Goal: Contribute content: Add original content to the website for others to see

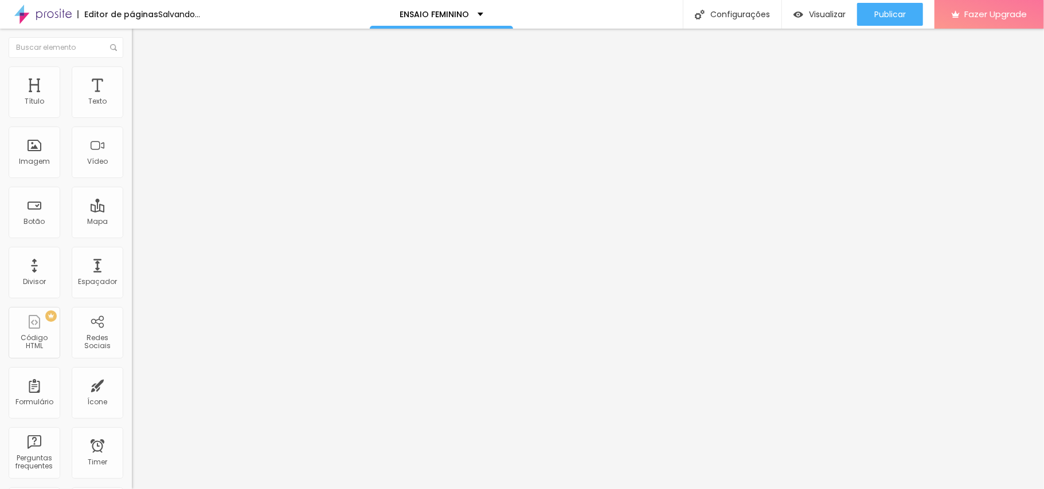
click at [132, 99] on span "Adicionar imagem" at bounding box center [169, 94] width 74 height 10
click at [887, 10] on span "Publicar" at bounding box center [890, 14] width 32 height 9
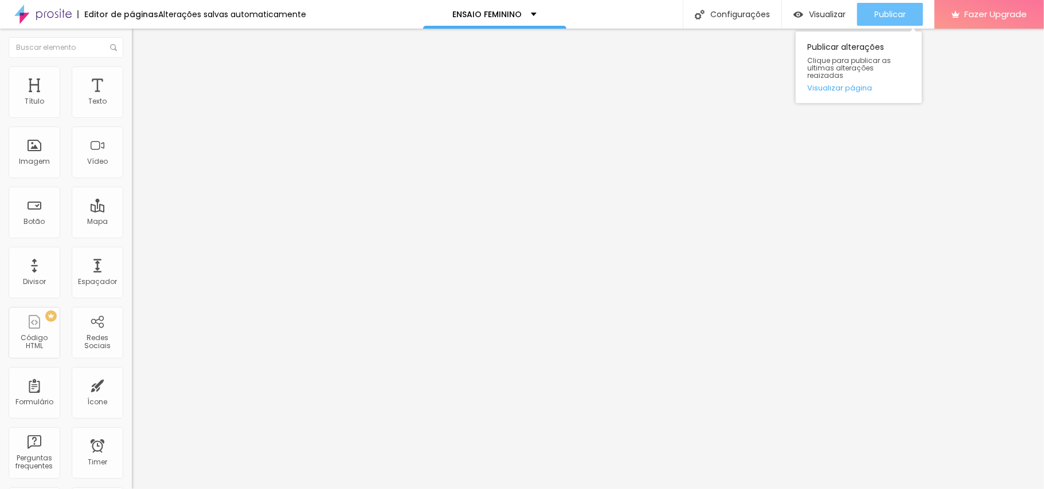
click at [887, 5] on div "Publicar" at bounding box center [890, 14] width 32 height 23
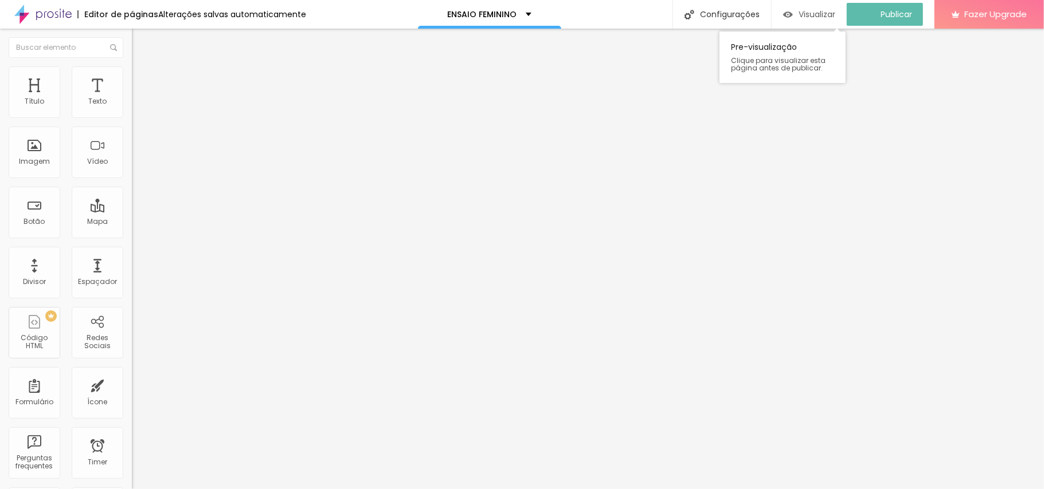
click at [803, 11] on div "Visualizar" at bounding box center [809, 15] width 52 height 10
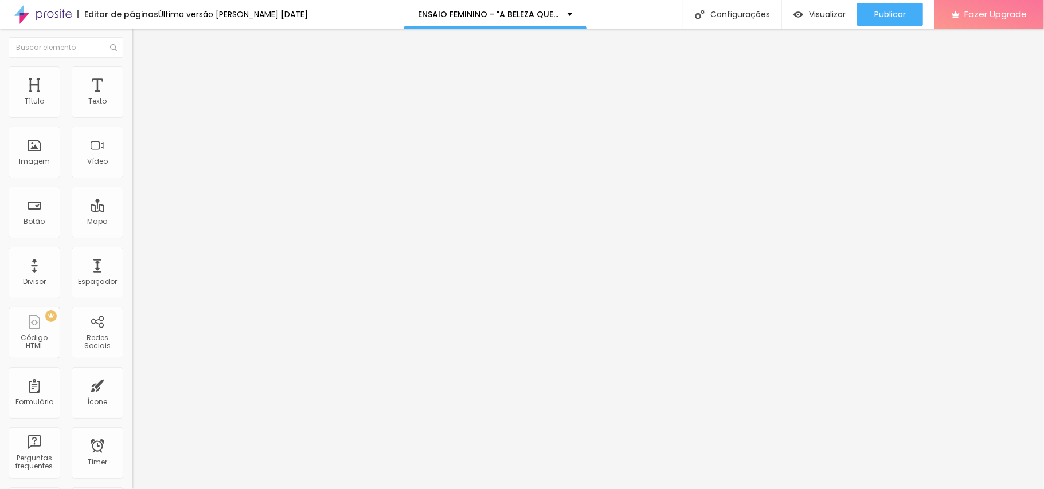
click at [142, 77] on span "Avançado" at bounding box center [161, 74] width 38 height 10
type input "3"
type input "5"
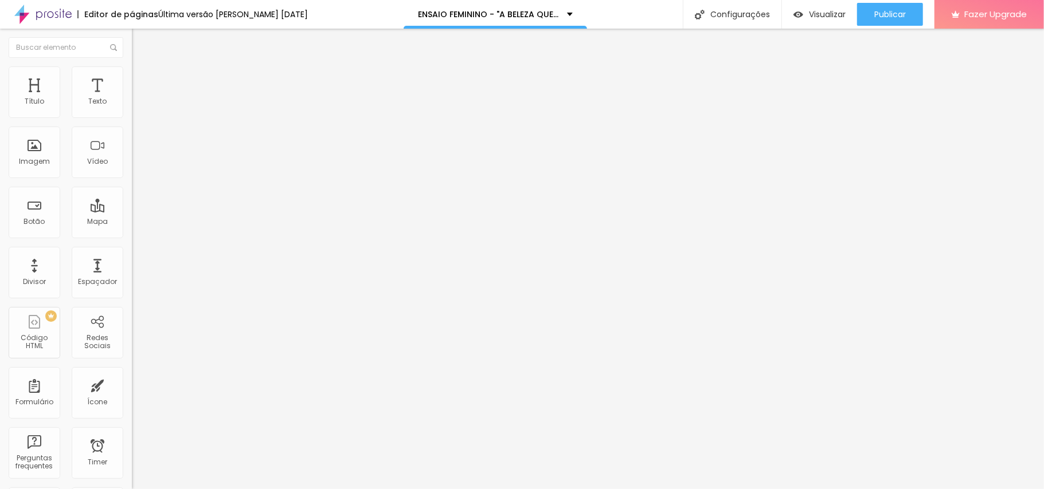
type input "7"
click at [132, 211] on input "range" at bounding box center [169, 215] width 74 height 9
type input "11"
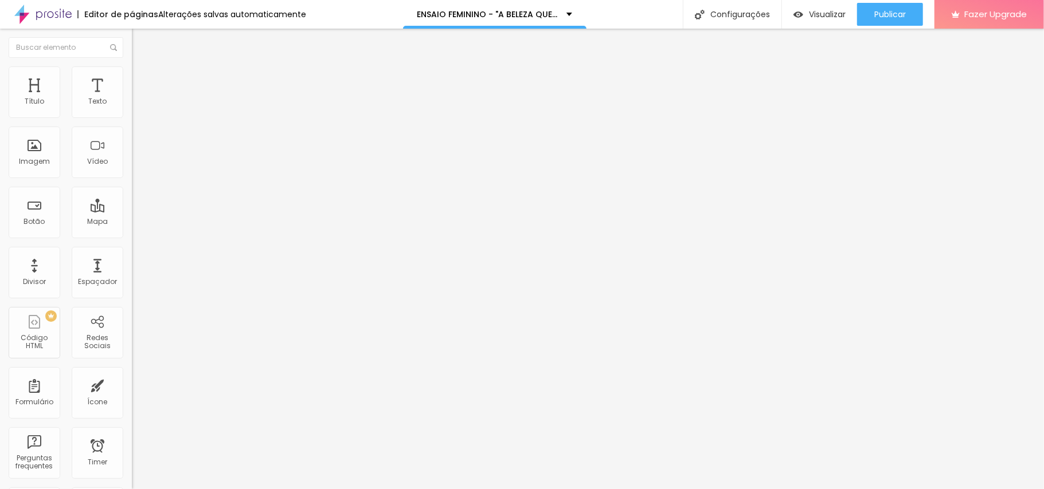
type input "11"
type input "10"
type input "8"
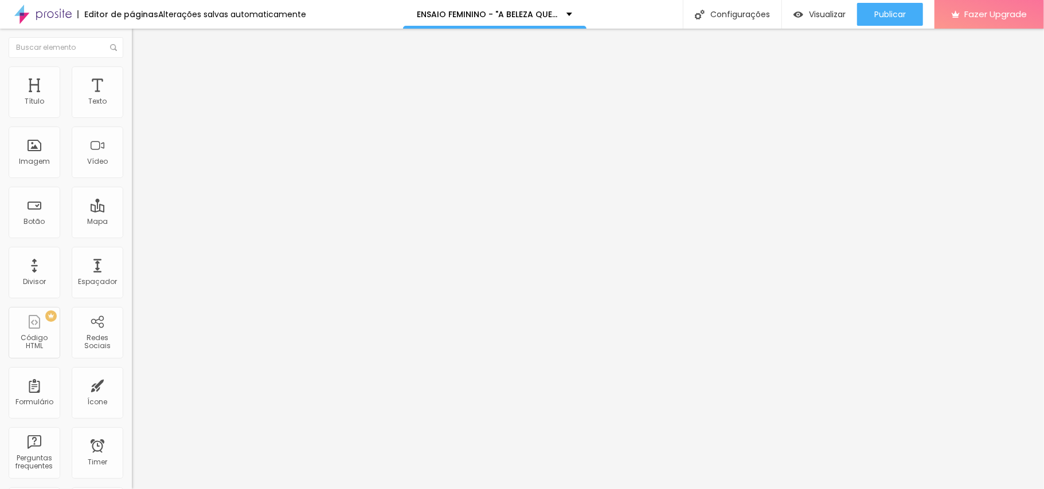
type input "6"
type input "7"
type input "10"
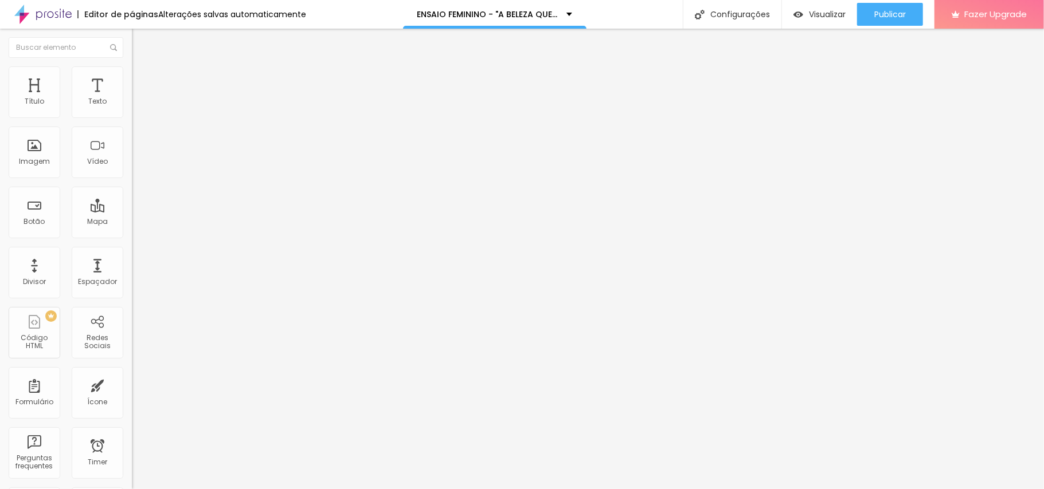
type input "10"
click at [132, 373] on input "range" at bounding box center [169, 377] width 74 height 9
click at [142, 68] on span "Estilo" at bounding box center [151, 63] width 18 height 10
click at [132, 110] on button "button" at bounding box center [140, 104] width 16 height 12
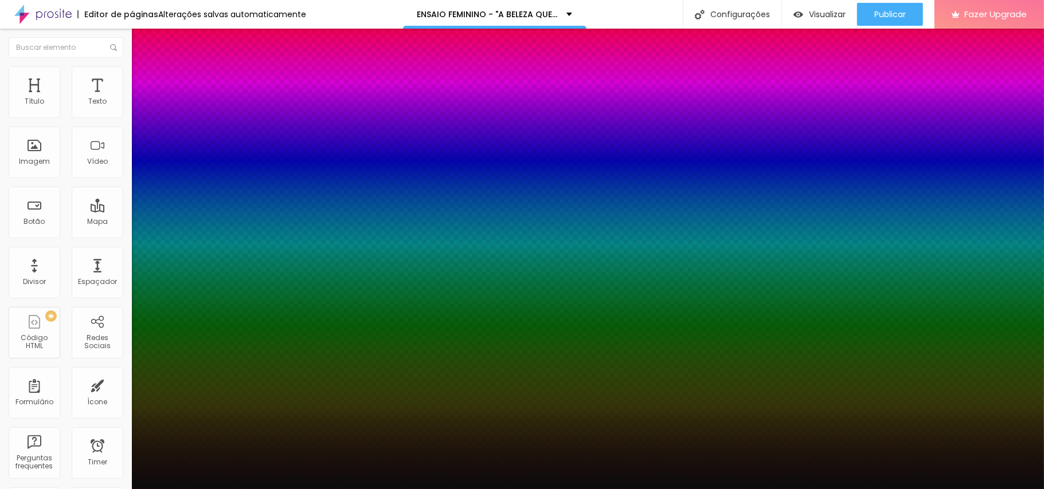
type input "21"
type input "20"
type input "16"
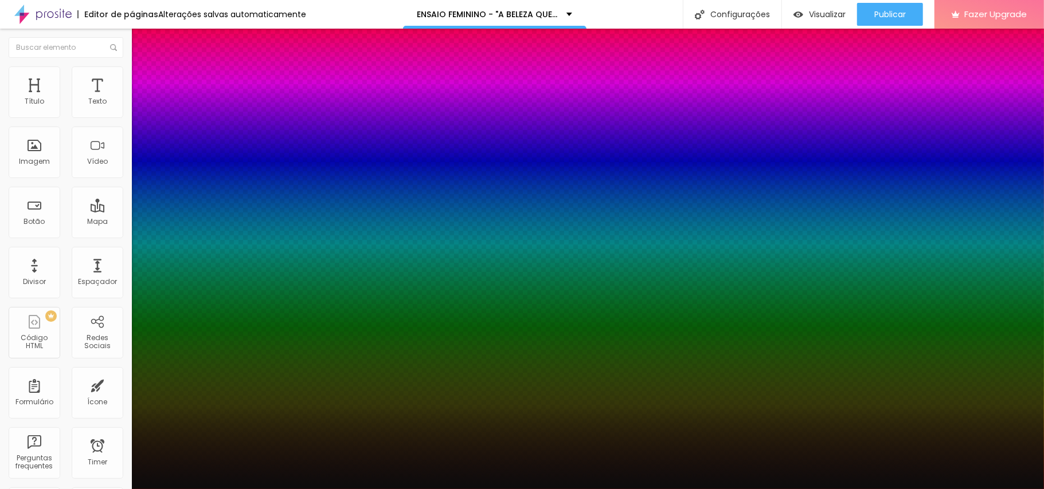
type input "16"
type input "19"
type input "20"
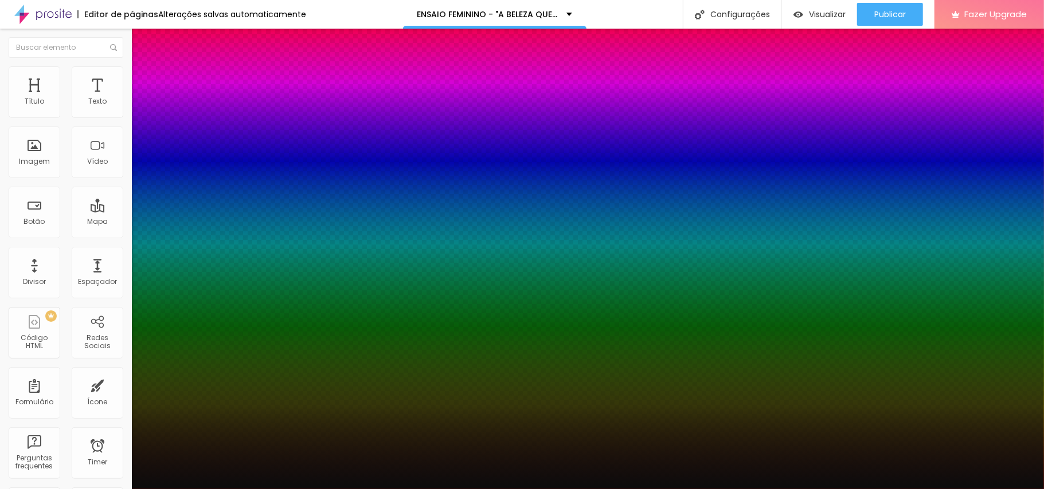
type input "21"
type input "24"
type input "26"
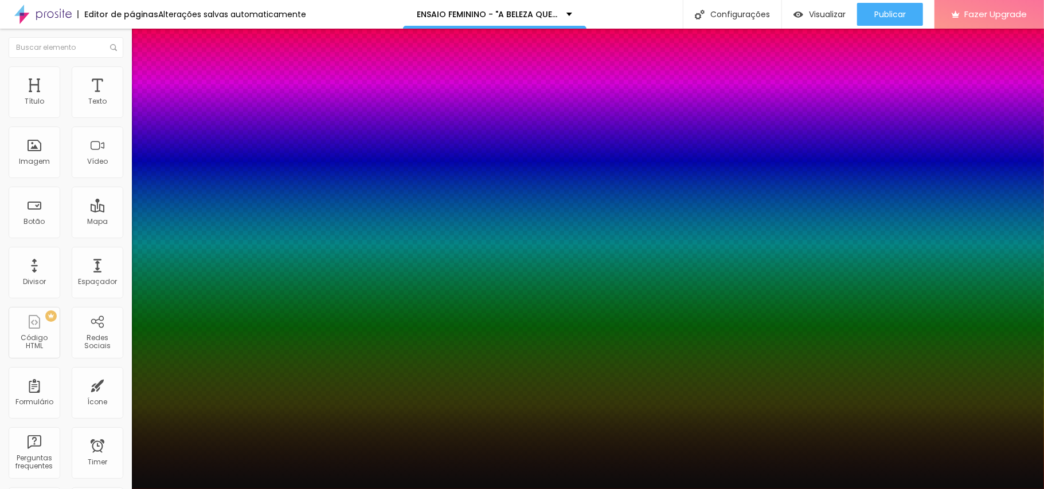
type input "26"
type input "27"
type input "28"
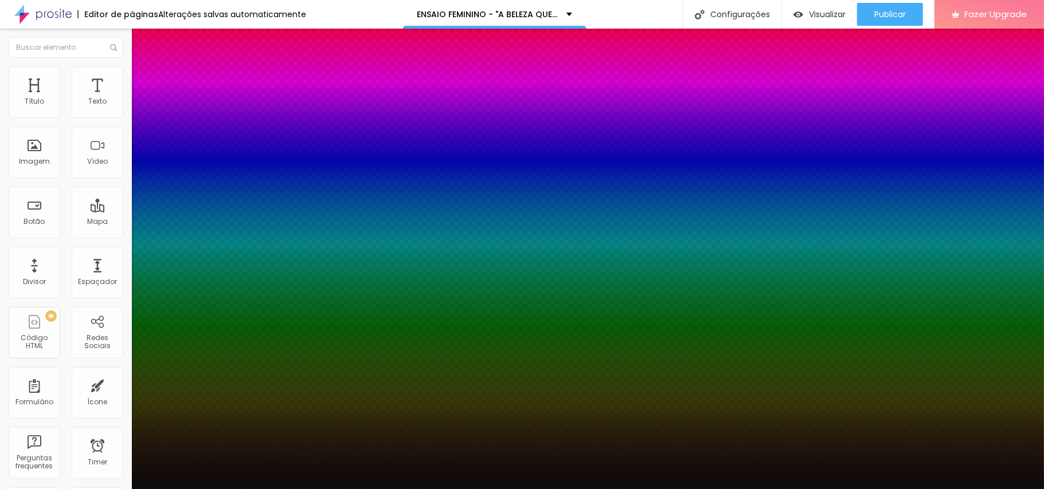
type input "33"
type input "34"
type input "35"
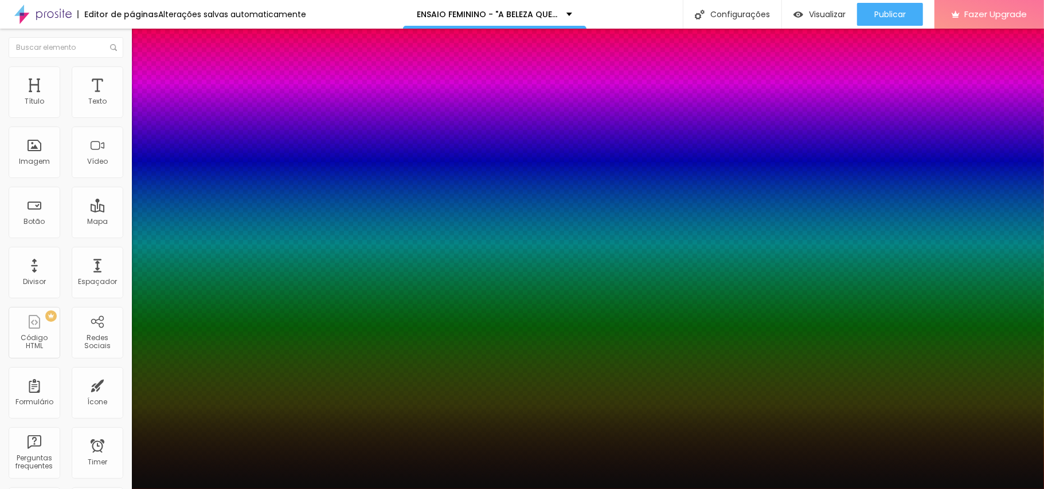
type input "35"
type input "43"
type input "40"
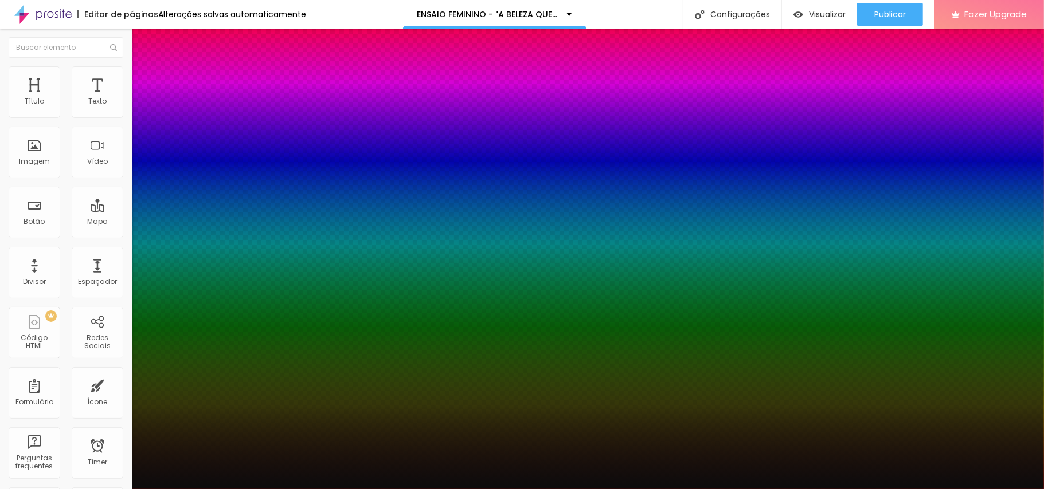
type input "36"
type input "34"
drag, startPoint x: 166, startPoint y: 194, endPoint x: 172, endPoint y: 184, distance: 11.3
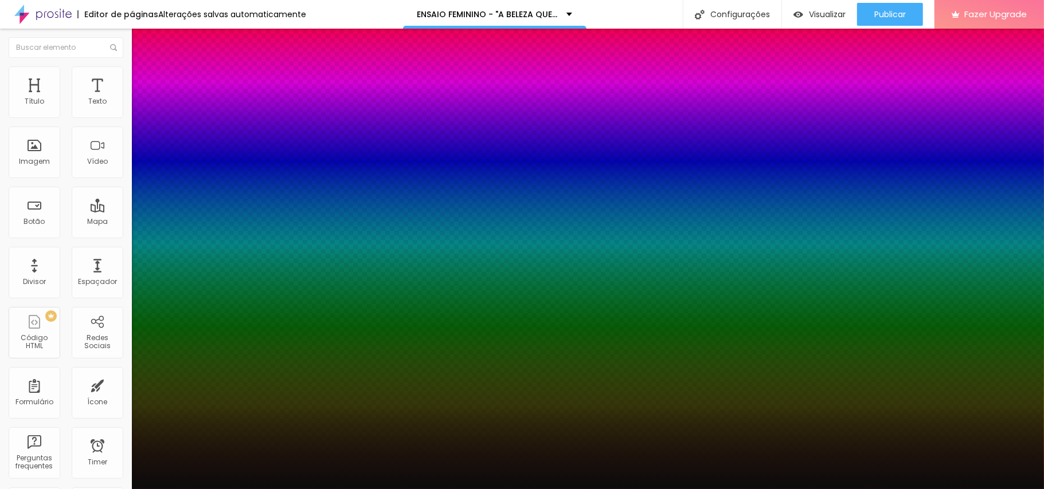
type input "28"
type input "26"
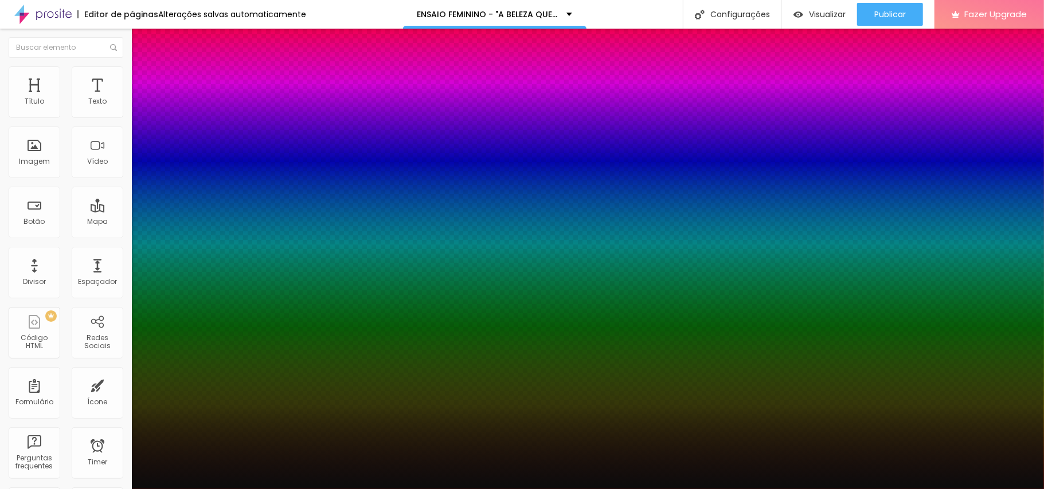
type input "24"
type input "26"
type input "28"
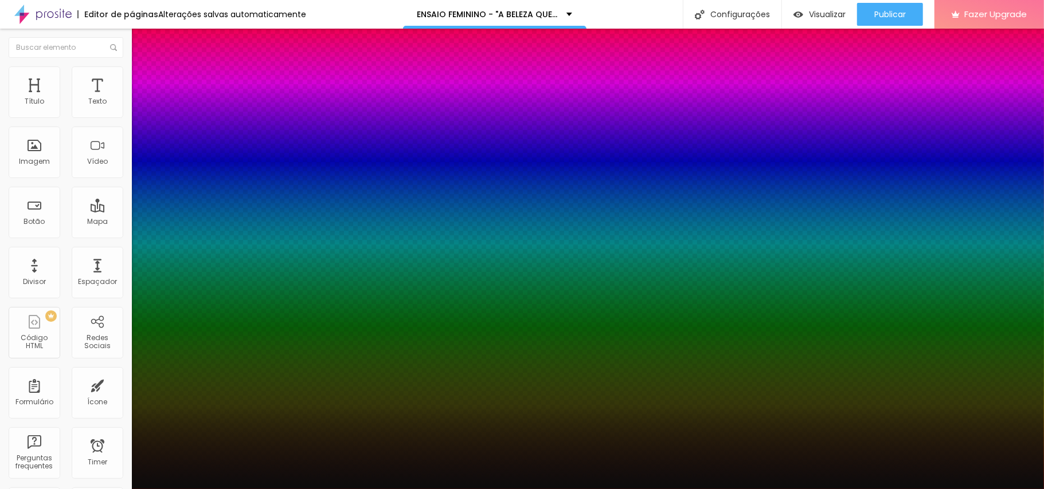
type input "28"
type input "29"
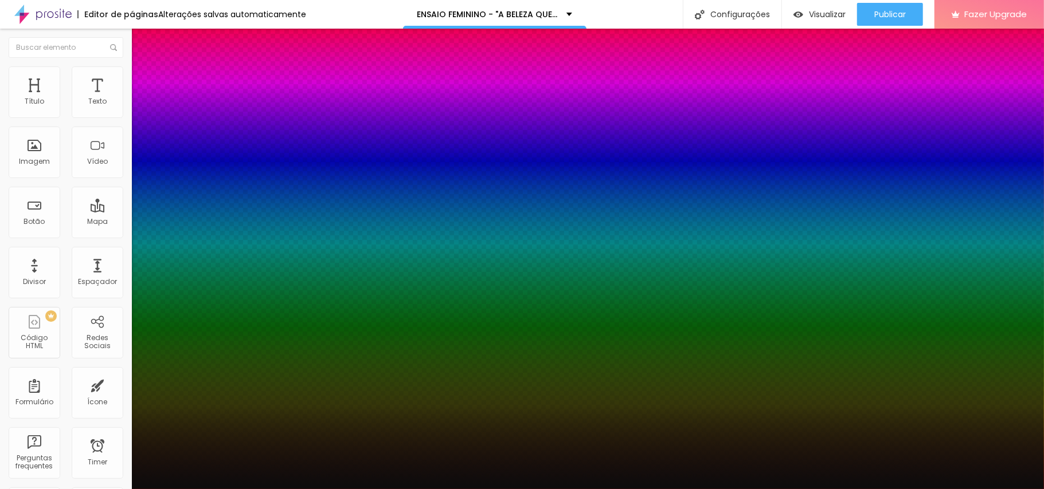
type input "0.4"
type input "0.5"
type input "0.9"
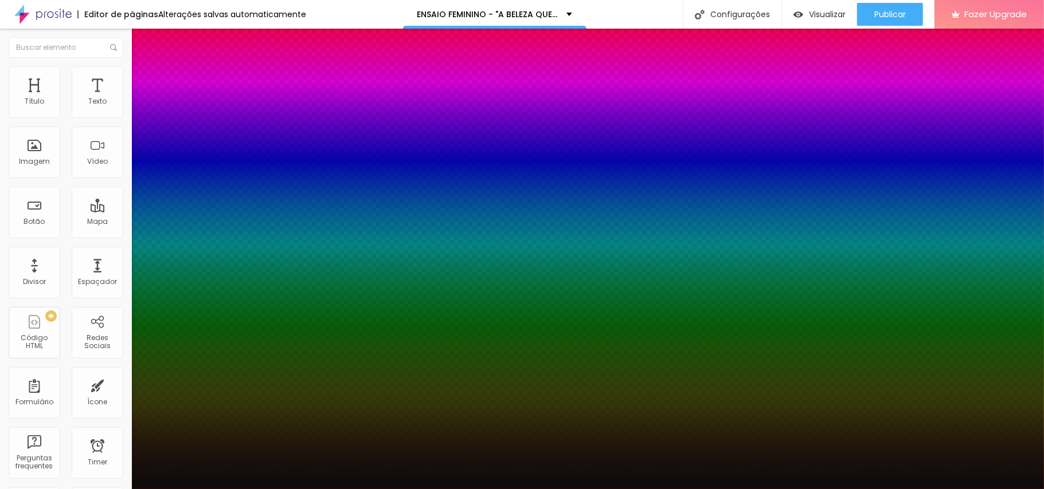
type input "0.9"
type input "1"
type input "1.1"
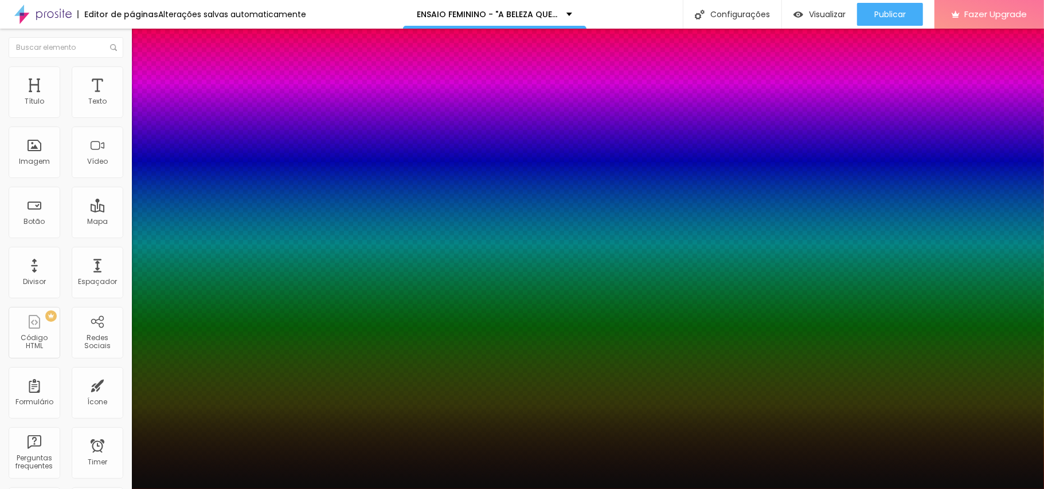
type input "1.2"
type input "1"
type input "0.9"
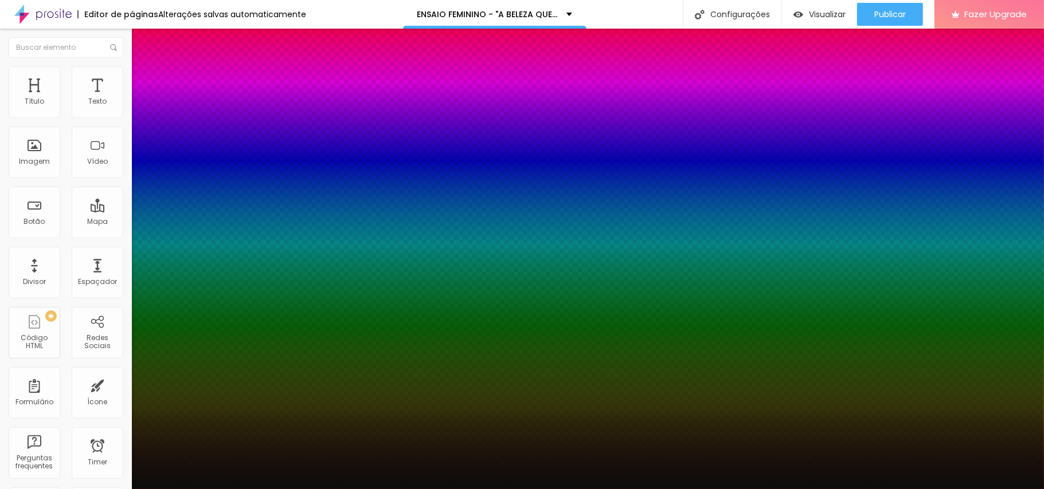
type input "0.9"
type input "0.7"
type input "0.6"
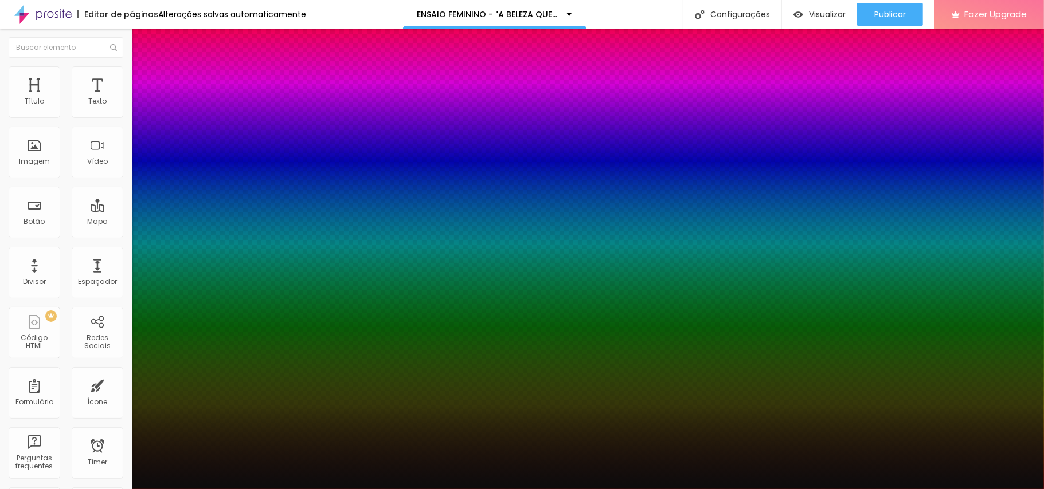
type input "0.5"
type input "0.4"
type input "0.3"
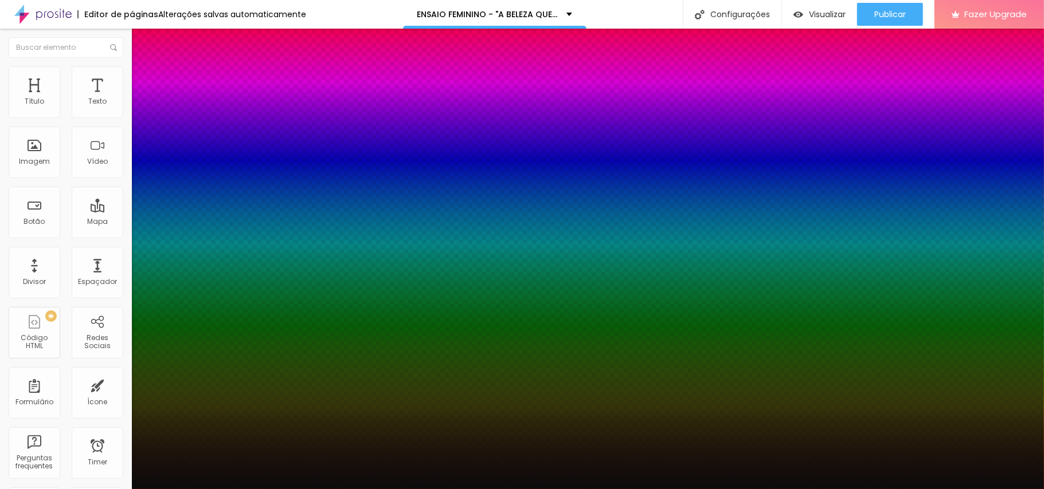
type input "0.3"
type input "0.2"
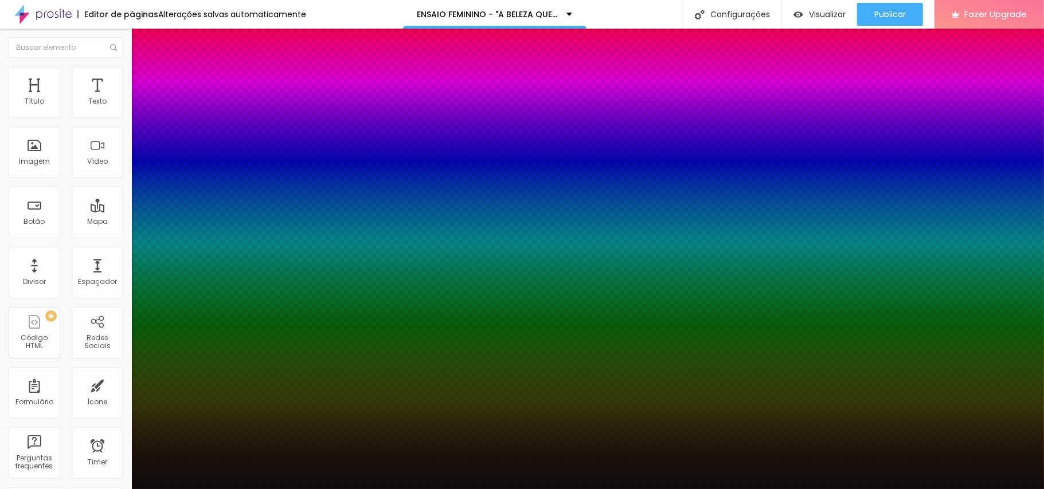
type input "23"
type input "19"
type input "16"
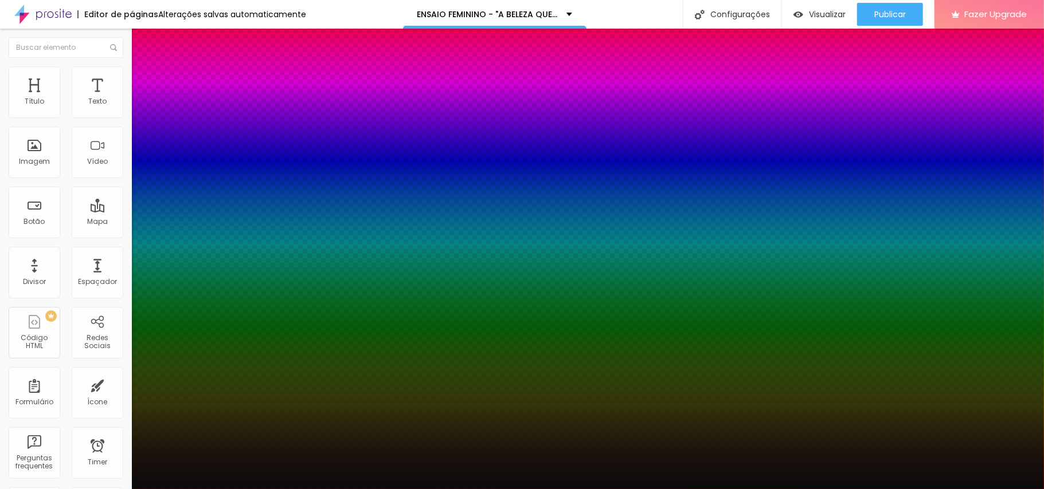
type input "16"
click at [617, 489] on div at bounding box center [522, 489] width 1044 height 0
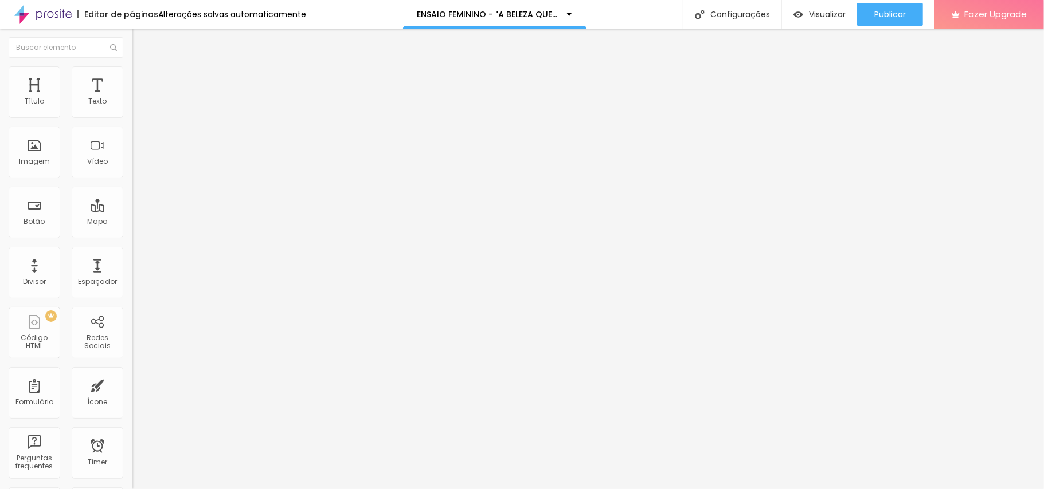
click at [141, 102] on icon "button" at bounding box center [142, 101] width 2 height 2
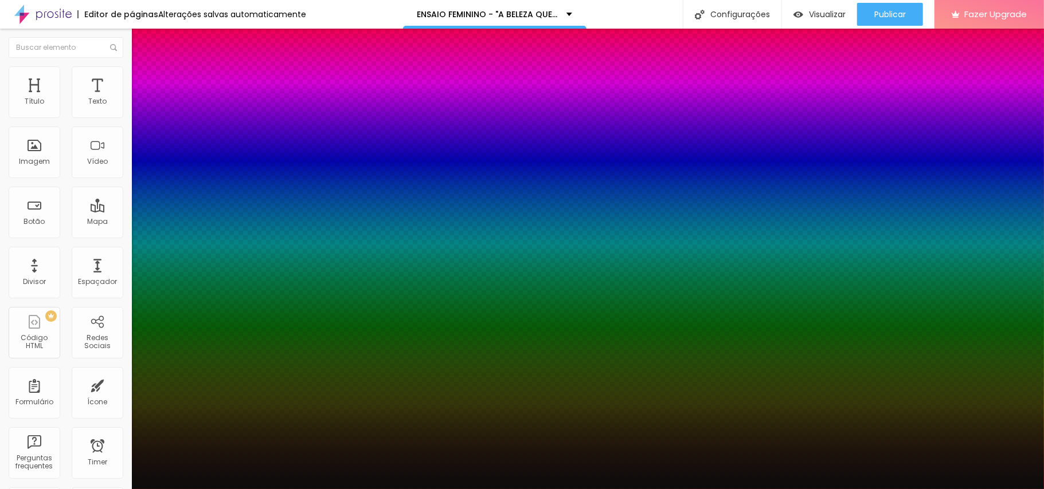
select select "PlayfairDisplay"
click at [493, 489] on div at bounding box center [522, 489] width 1044 height 0
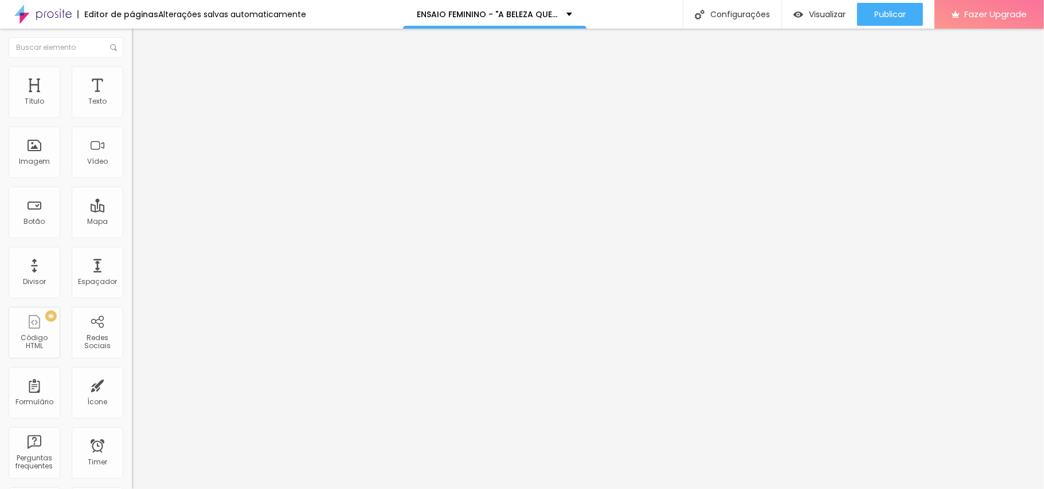
click at [136, 107] on icon "button" at bounding box center [139, 103] width 7 height 7
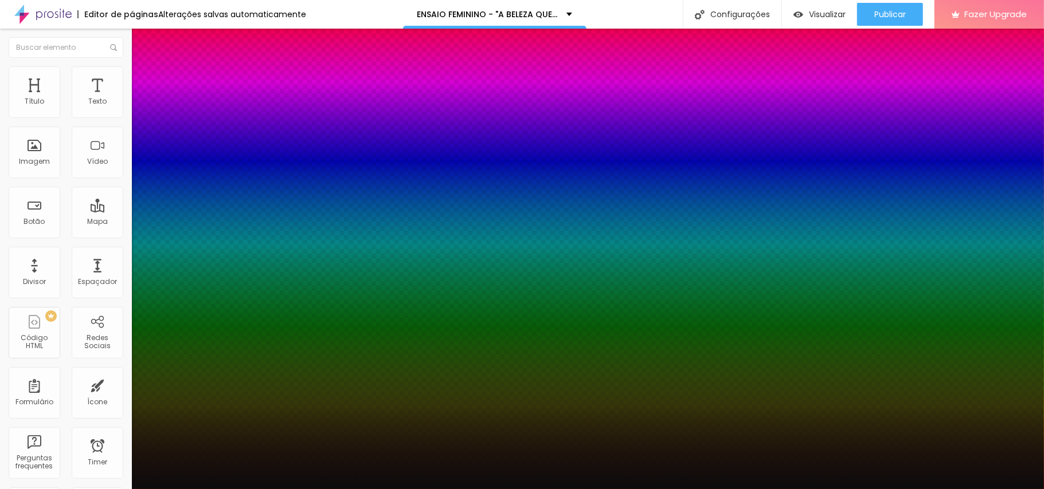
click at [670, 489] on div at bounding box center [522, 489] width 1044 height 0
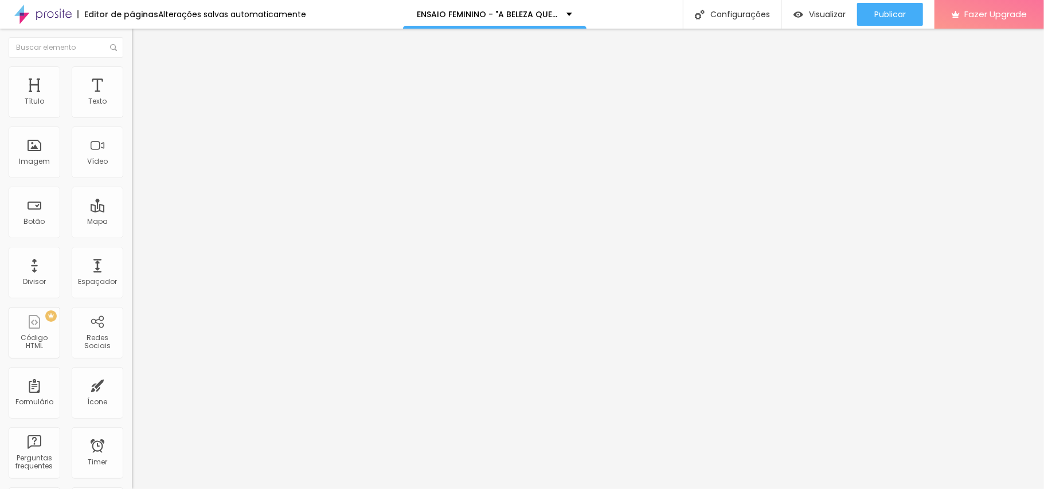
click at [132, 74] on li "Estilo" at bounding box center [198, 71] width 132 height 11
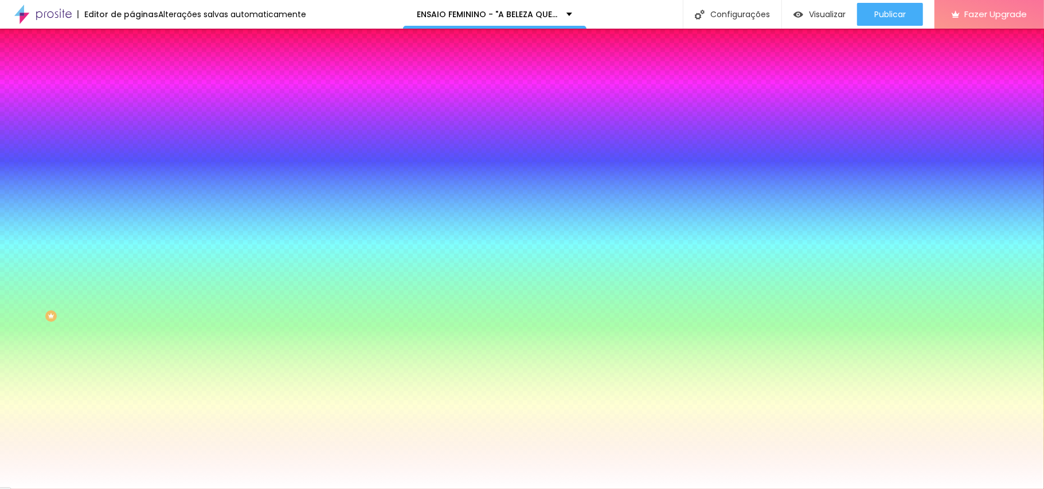
click at [132, 156] on div at bounding box center [198, 156] width 132 height 0
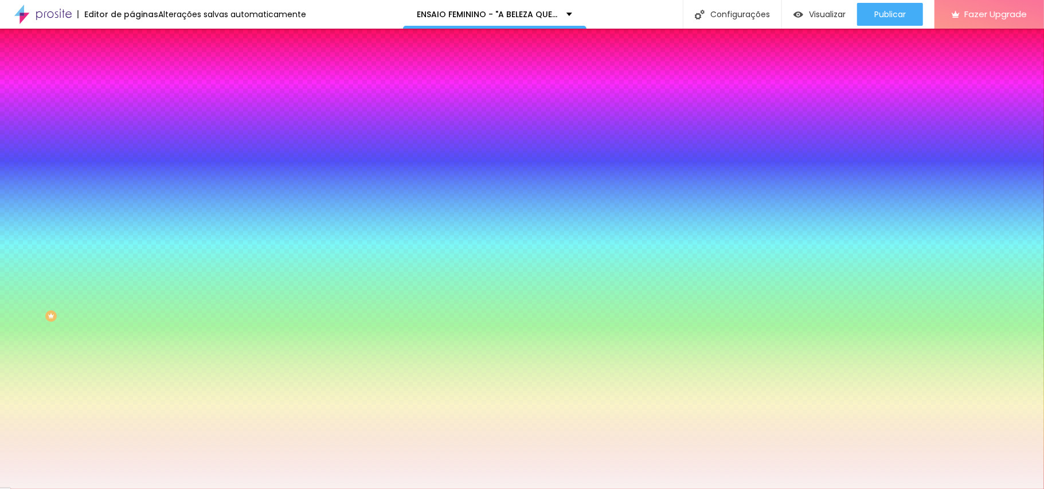
type input "#F9F1F1"
click at [37, 6] on div at bounding box center [38, 5] width 2 height 2
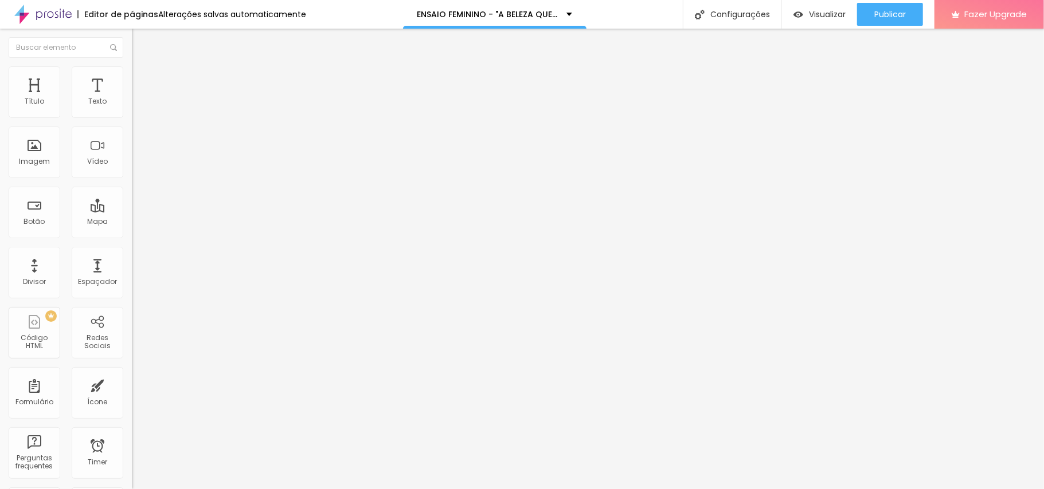
click at [132, 110] on button "button" at bounding box center [140, 104] width 16 height 12
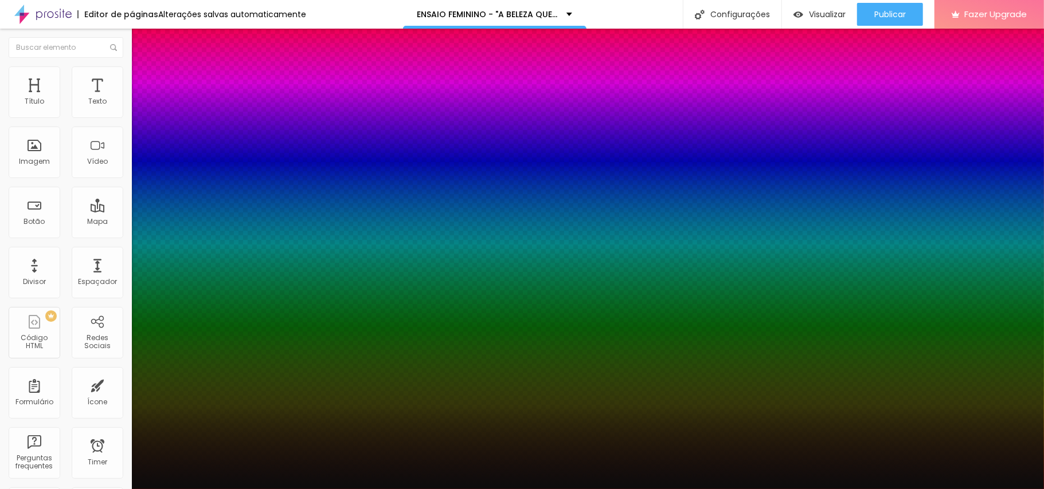
type input "26"
type input "24"
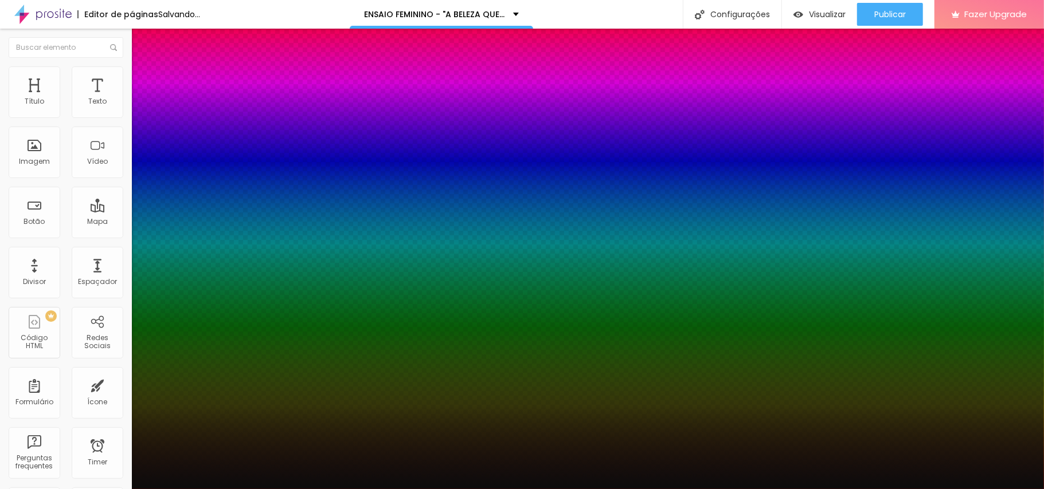
click at [743, 489] on div at bounding box center [522, 489] width 1044 height 0
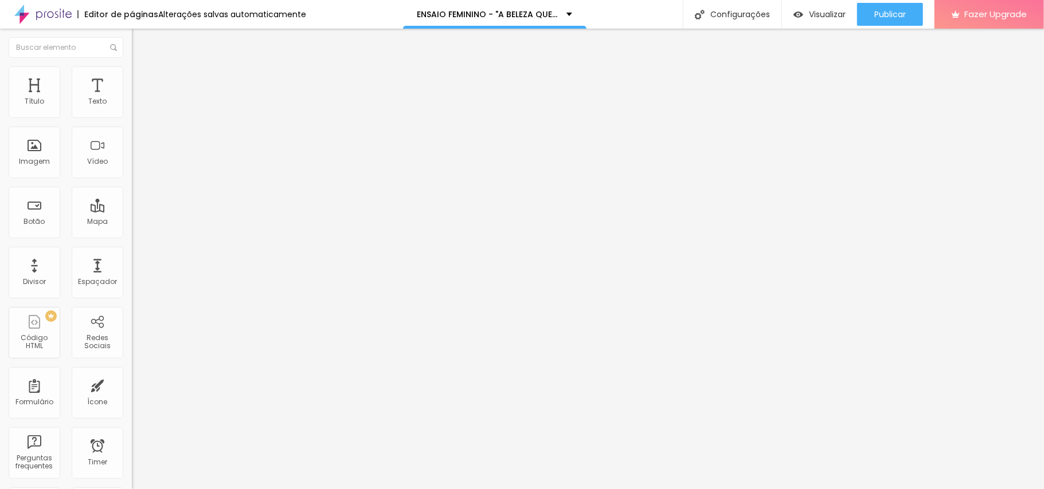
click at [132, 110] on button "button" at bounding box center [140, 104] width 16 height 12
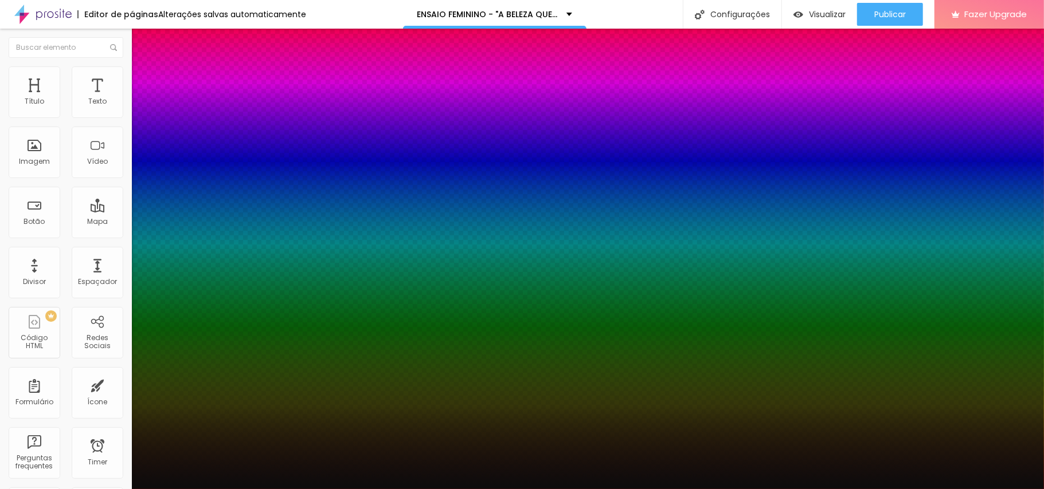
type input "0"
type input "0.1"
type input "0.2"
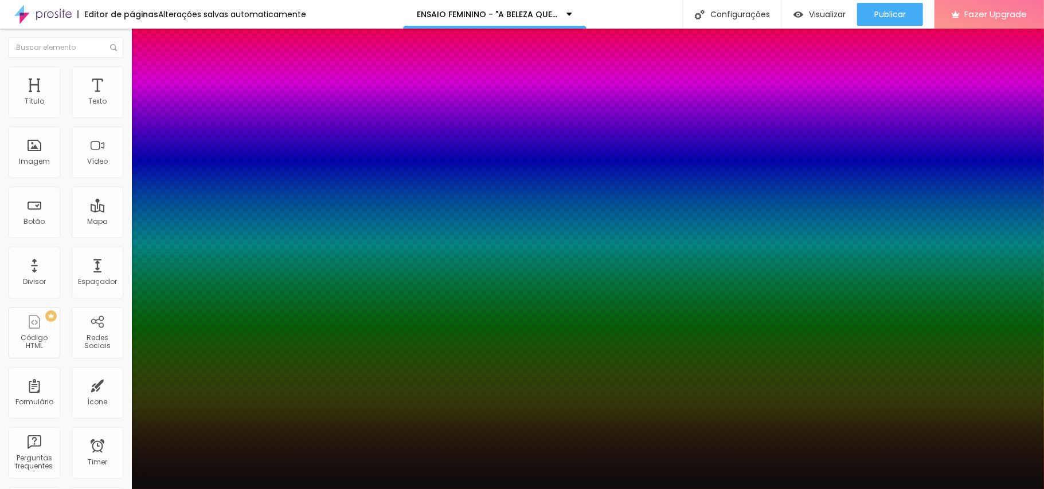
type input "0.2"
type input "0.4"
type input "0.5"
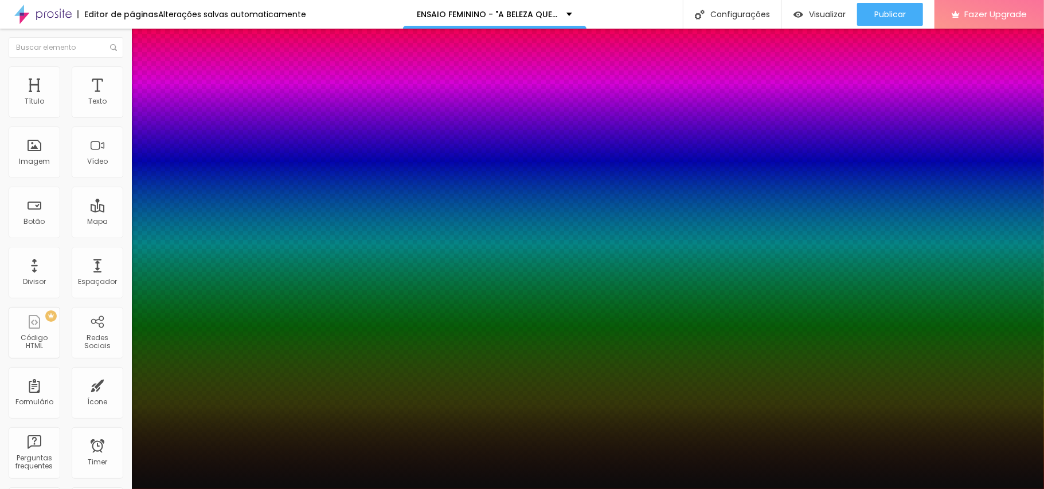
type input "0.6"
type input "0.7"
type input "0.6"
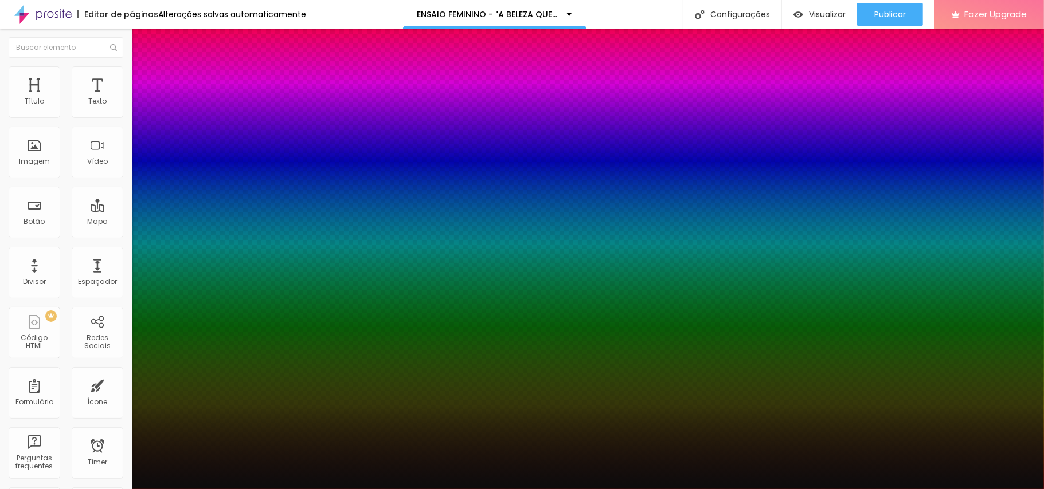
type input "0.6"
type input "0.4"
type input "0.2"
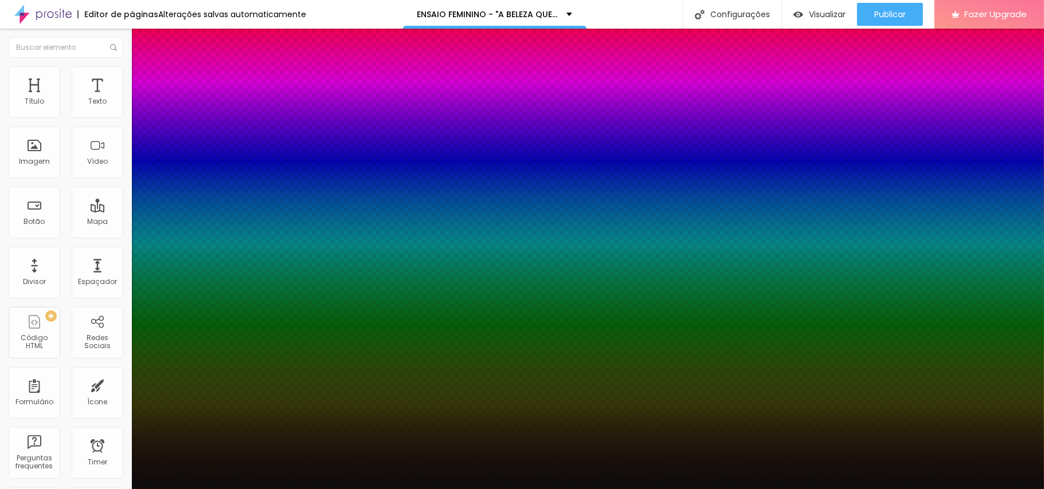
type input "0.1"
type input "0"
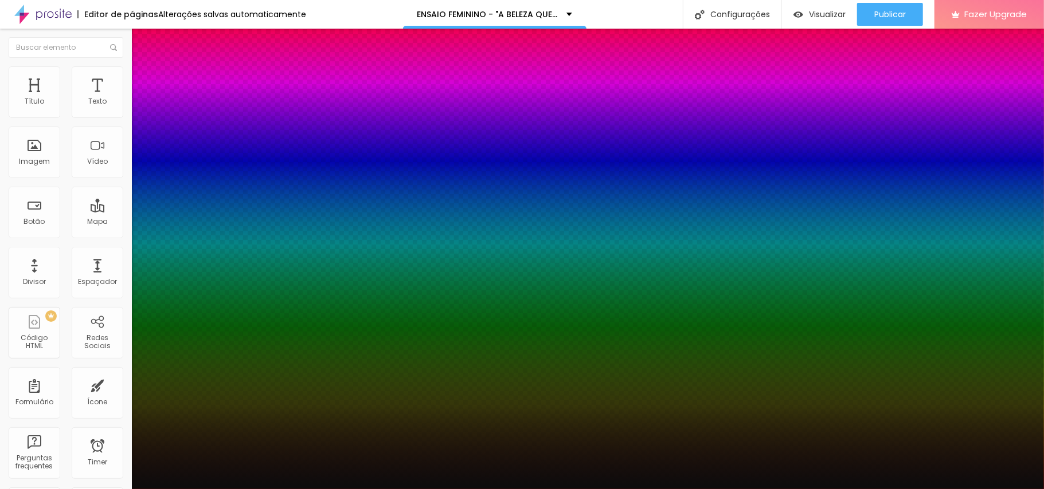
type input "15"
type input "20"
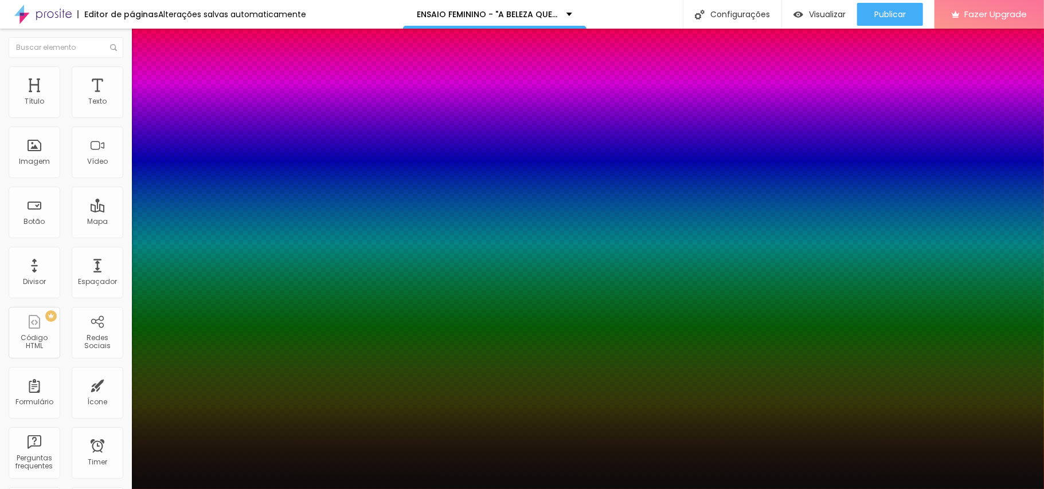
type input "17"
type input "16"
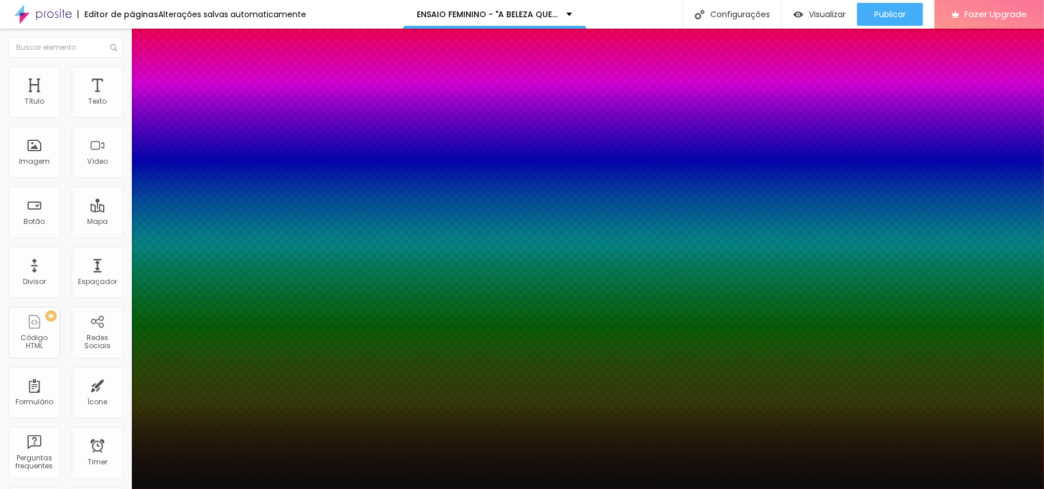
type input "0.1"
type input "0.5"
type input "0.9"
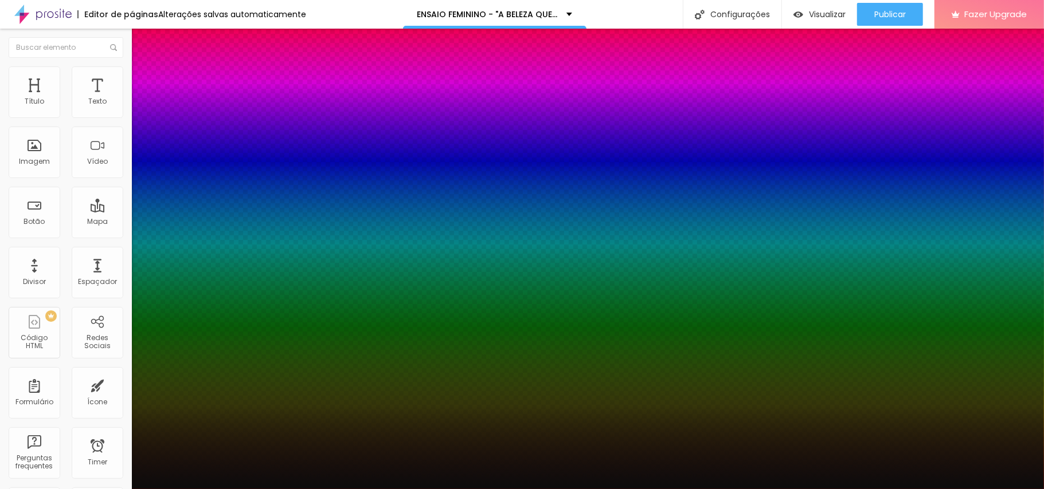
type input "0.9"
type input "0.6"
type input "0.2"
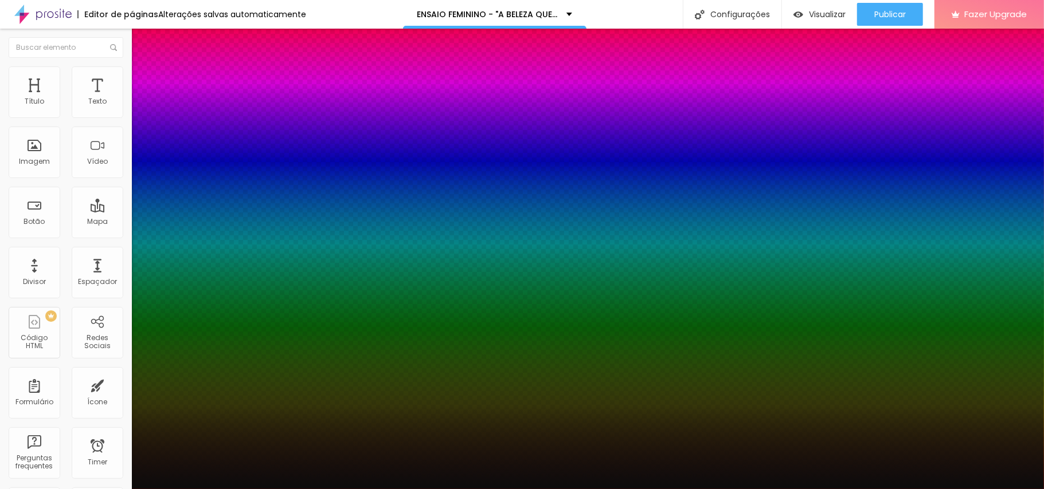
type input "0"
type input "25"
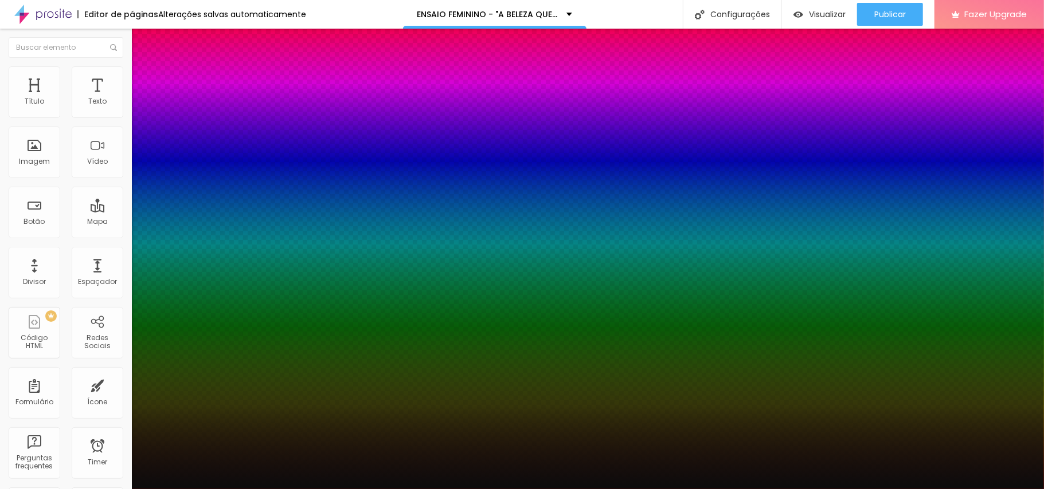
type input "29"
type input "32"
type input "31"
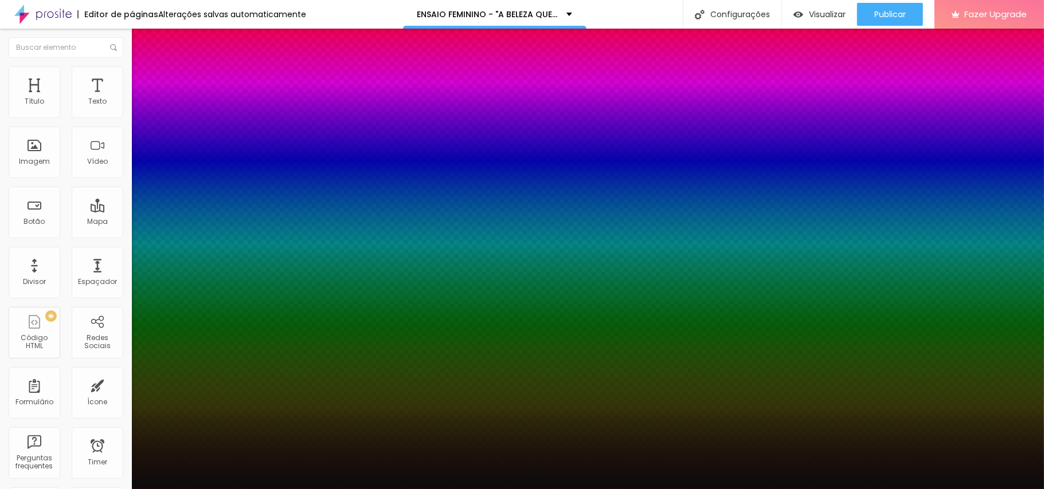
type input "31"
type input "30"
type input "29"
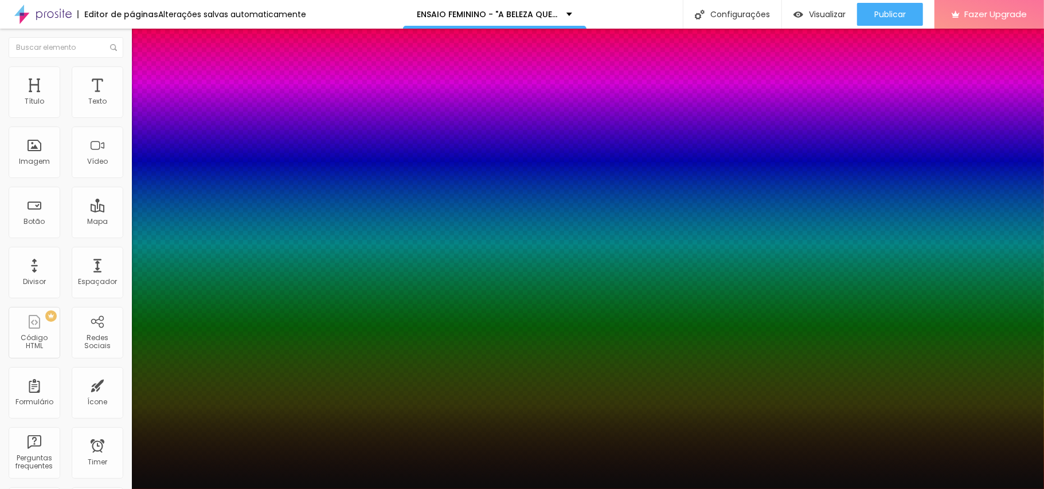
type input "28"
type input "27"
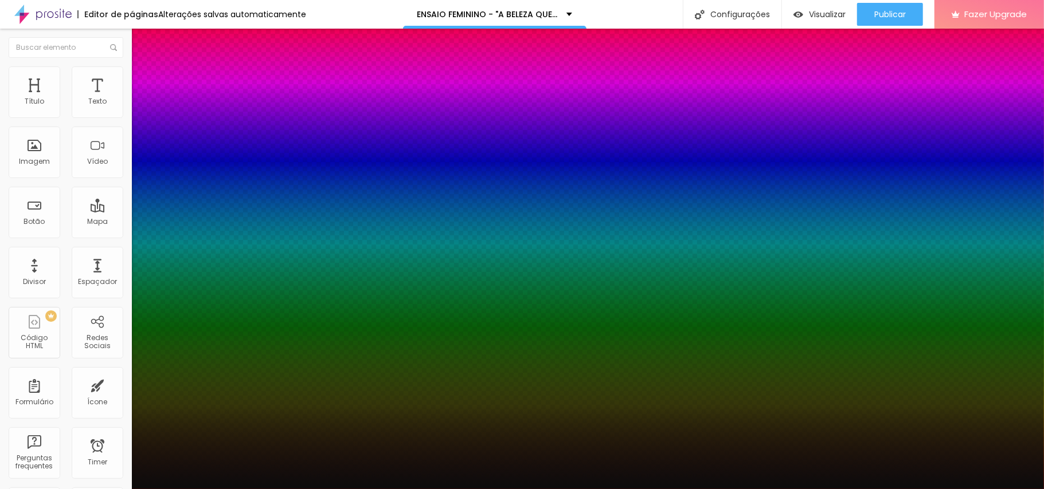
type input "16"
type input "27"
type input "28"
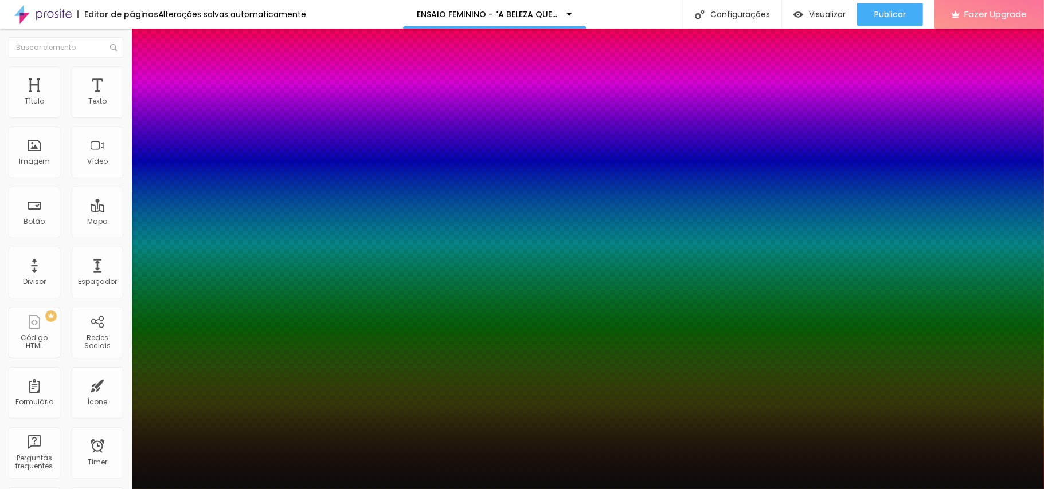
type input "28"
type input "29"
type input "30"
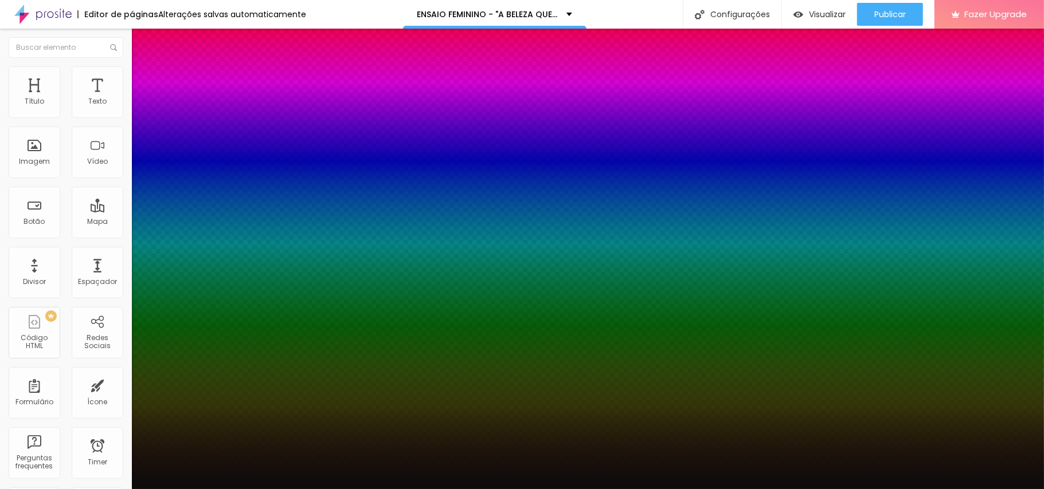
type input "29"
type input "22"
type input "19"
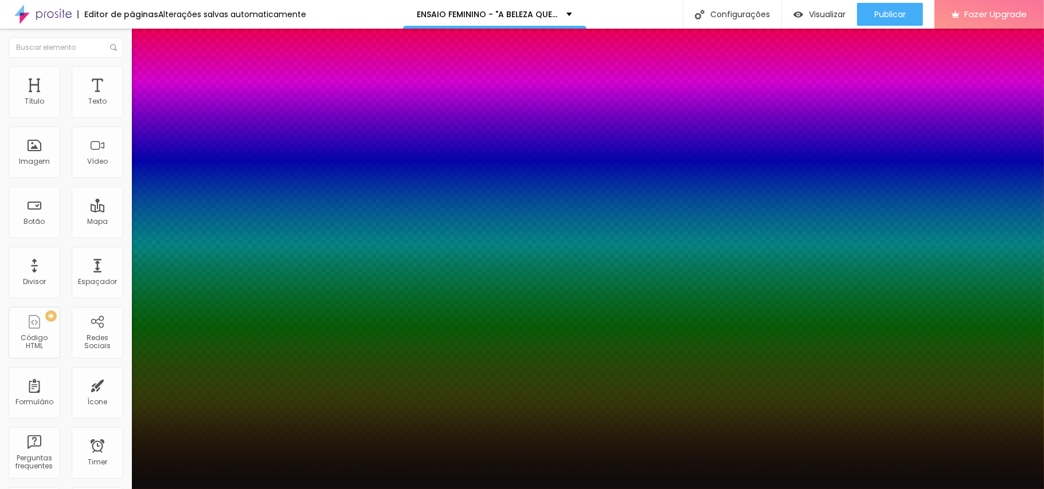
type input "19"
type input "17"
type input "16"
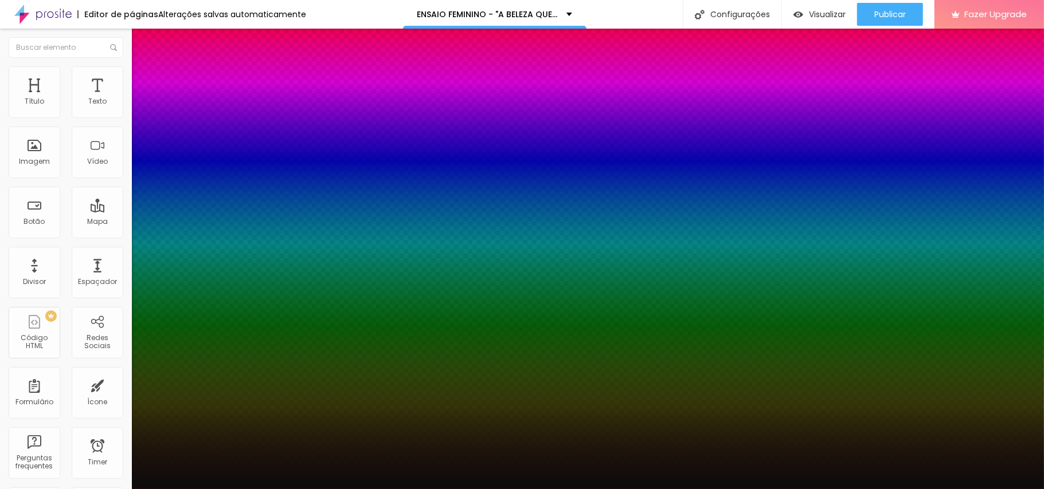
type input "15"
type input "14"
type input "13"
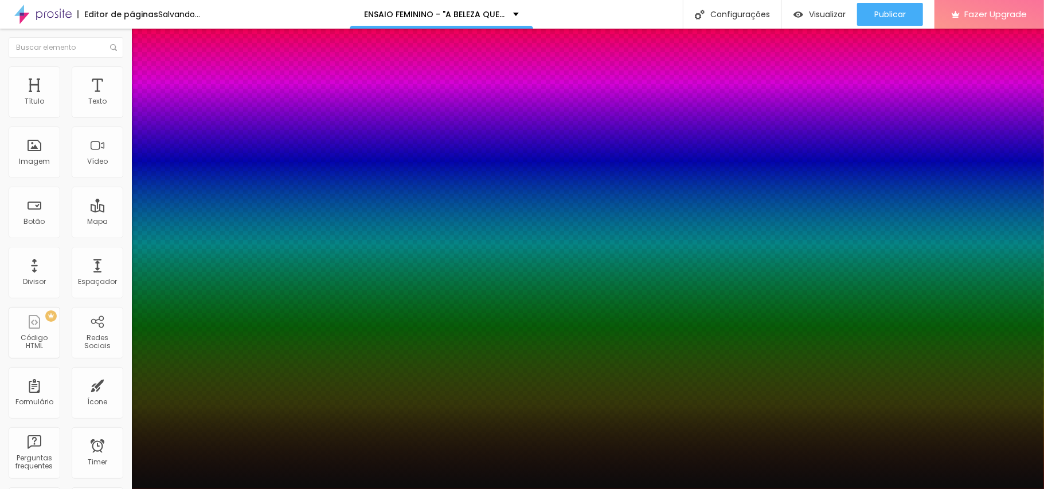
type input "13"
type input "12"
type input "11"
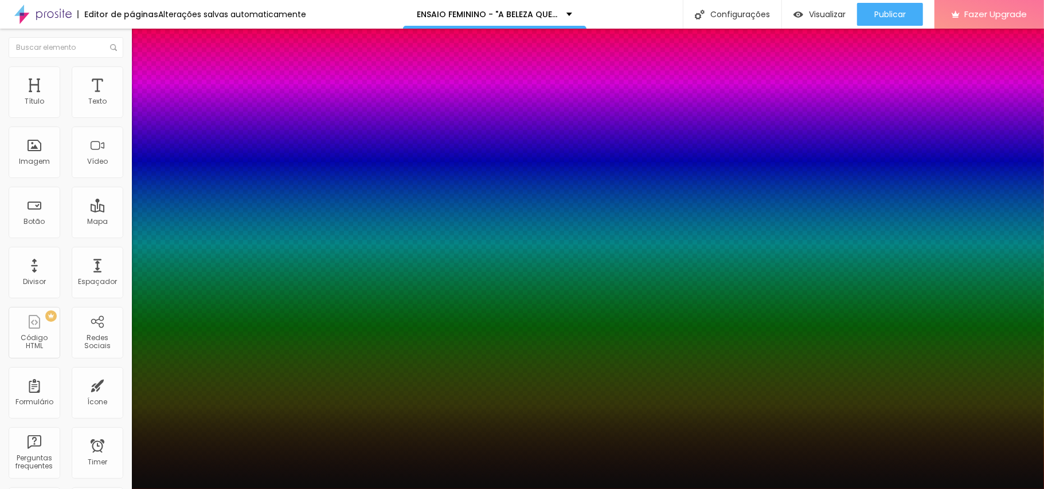
drag, startPoint x: 159, startPoint y: 248, endPoint x: 154, endPoint y: 246, distance: 6.0
drag, startPoint x: 177, startPoint y: 273, endPoint x: 191, endPoint y: 275, distance: 14.5
click at [727, 489] on div at bounding box center [522, 489] width 1044 height 0
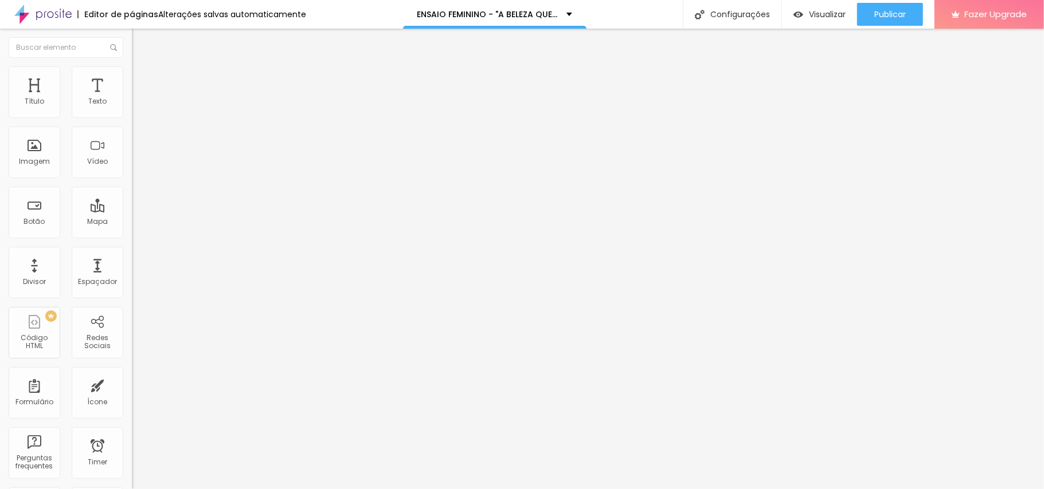
click at [138, 105] on icon "button" at bounding box center [140, 103] width 5 height 5
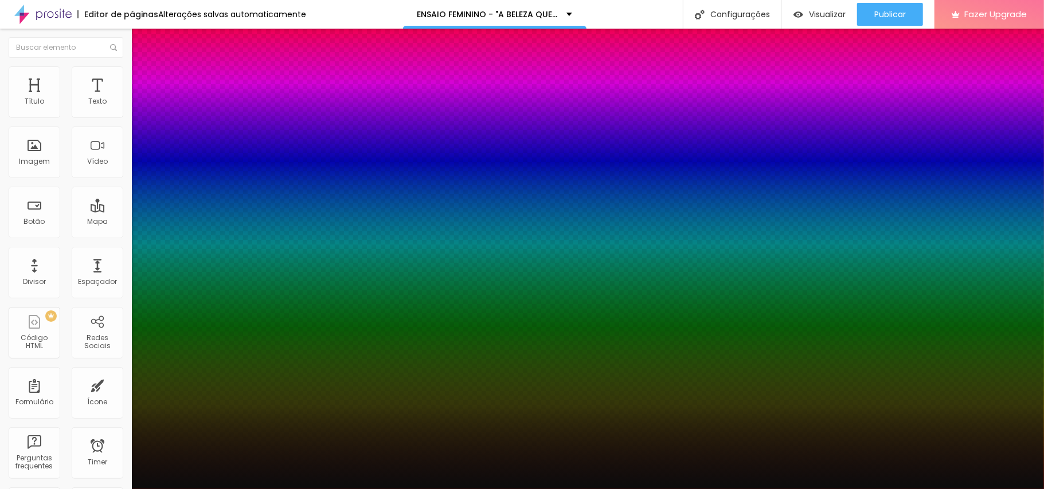
click at [432, 489] on div at bounding box center [522, 489] width 1044 height 0
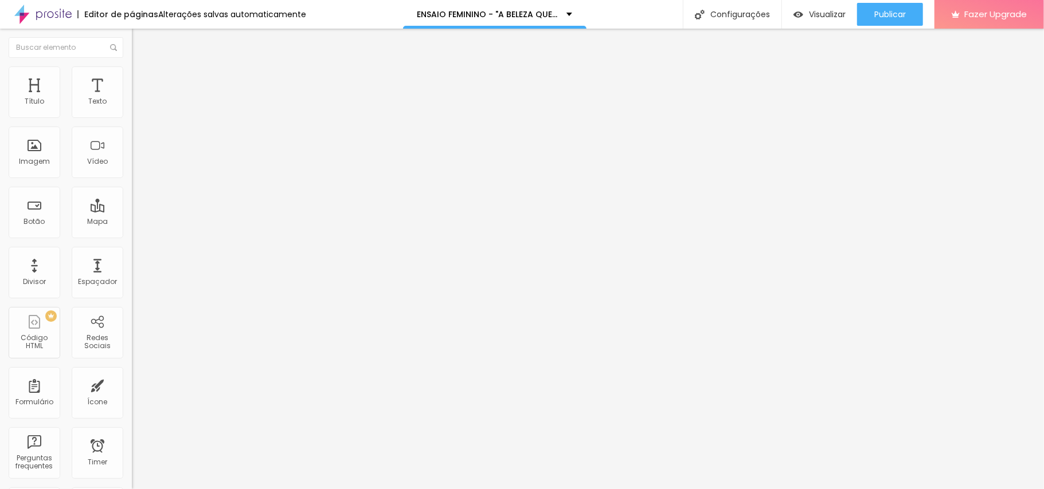
click at [132, 110] on button "button" at bounding box center [140, 104] width 16 height 12
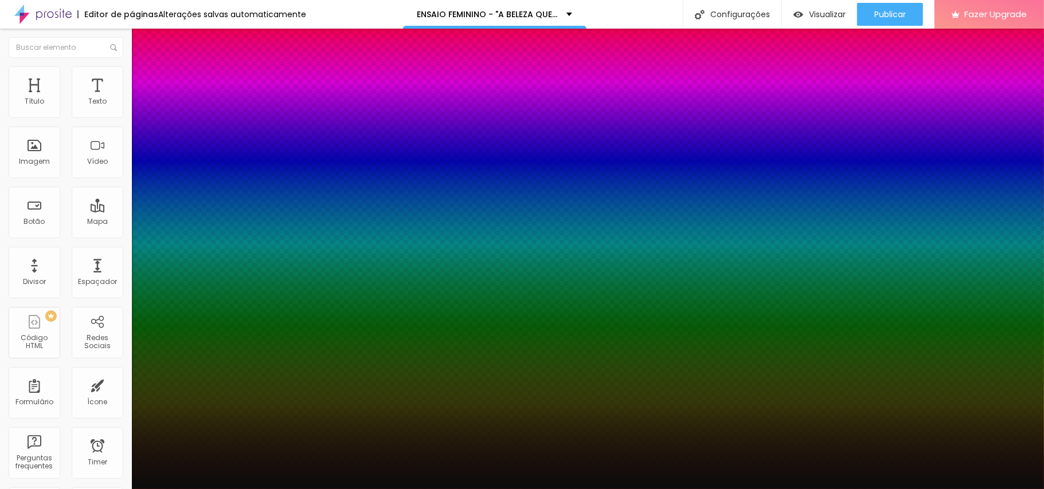
click at [362, 489] on div at bounding box center [522, 489] width 1044 height 0
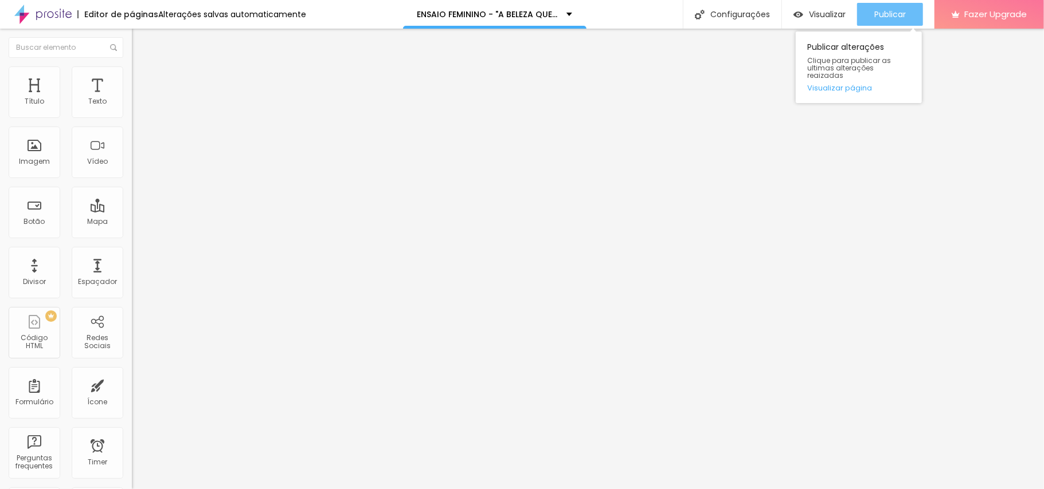
click at [894, 14] on span "Publicar" at bounding box center [890, 14] width 32 height 9
click at [885, 11] on span "Publicar" at bounding box center [890, 14] width 32 height 9
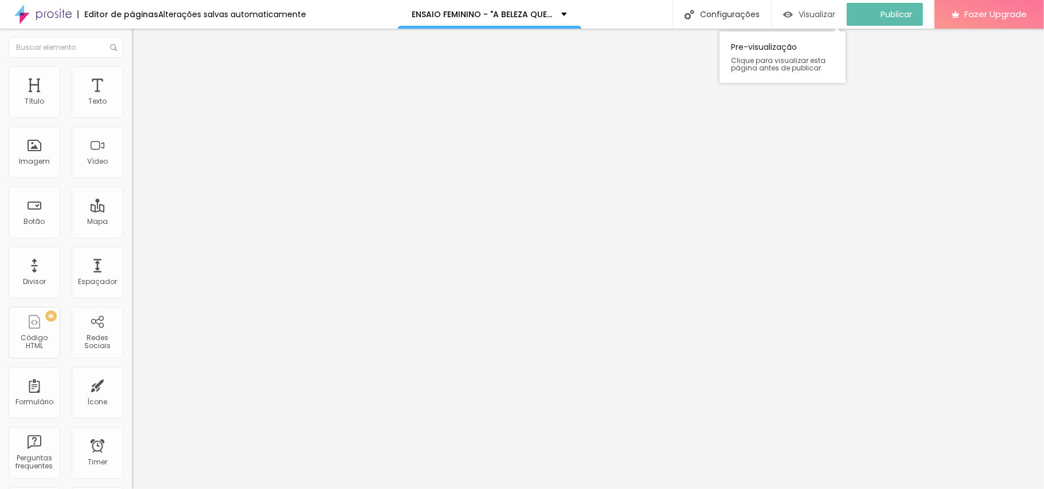
click at [816, 11] on span "Visualizar" at bounding box center [816, 14] width 37 height 9
